Goal: Navigation & Orientation: Find specific page/section

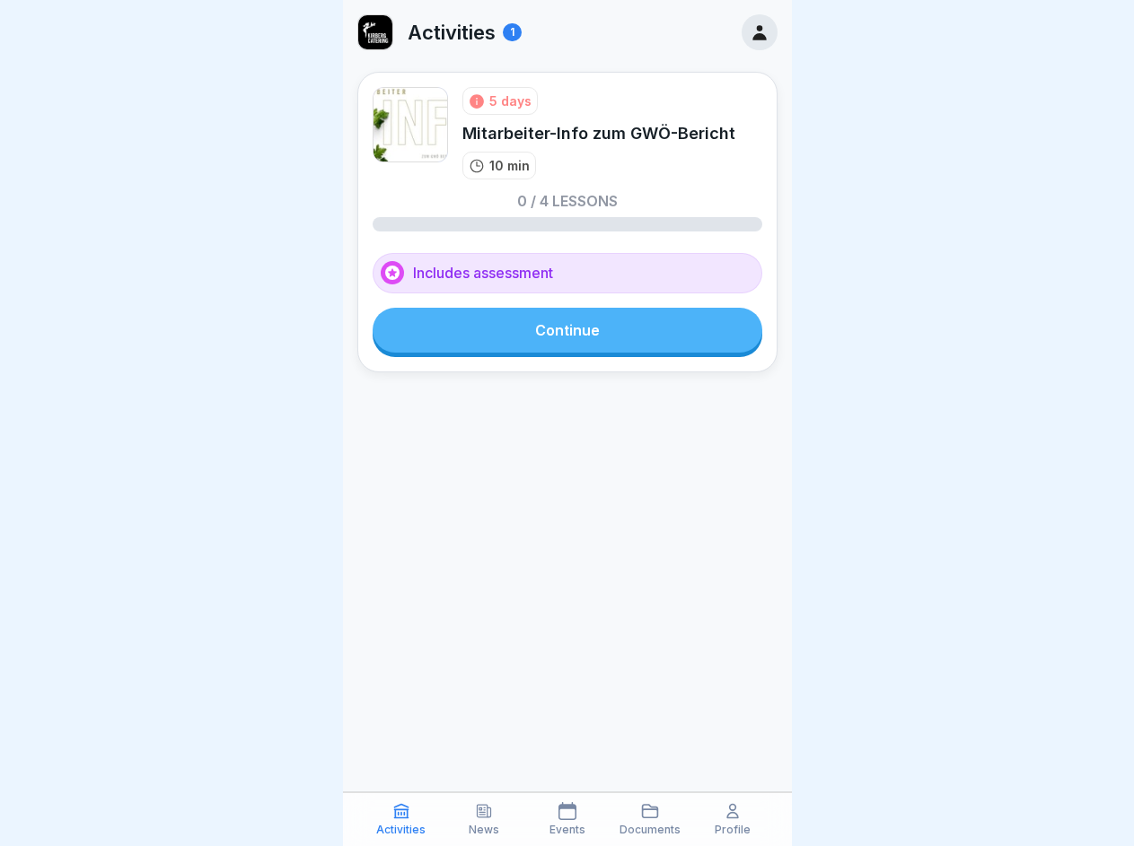
click at [401, 820] on icon at bounding box center [401, 811] width 18 height 18
click at [484, 820] on icon at bounding box center [484, 811] width 18 height 18
click at [566, 820] on icon at bounding box center [567, 811] width 18 height 18
click at [650, 820] on icon at bounding box center [650, 811] width 18 height 18
click at [732, 820] on icon at bounding box center [732, 811] width 18 height 18
